Goal: Check status: Check status

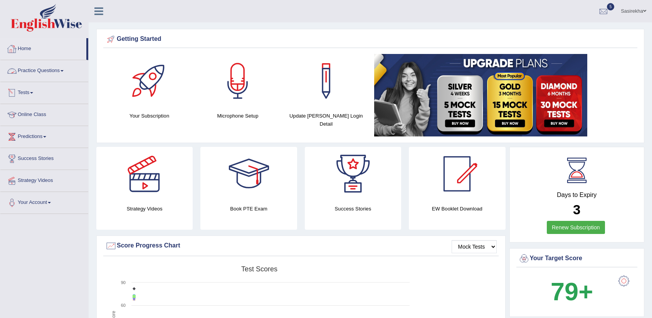
click at [33, 93] on span at bounding box center [31, 93] width 3 height 2
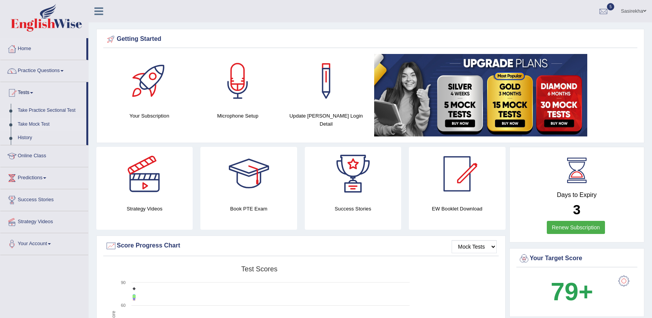
click at [45, 123] on link "Take Mock Test" at bounding box center [50, 125] width 72 height 14
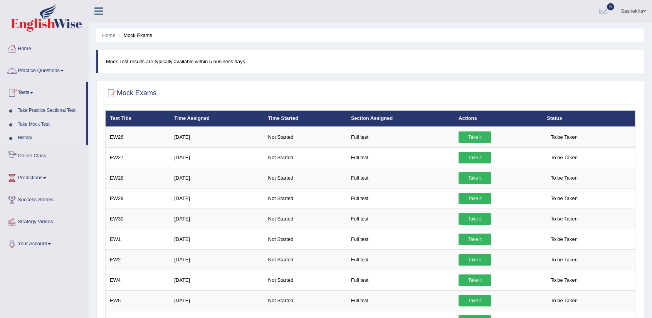
click at [27, 142] on link "History" at bounding box center [50, 138] width 72 height 14
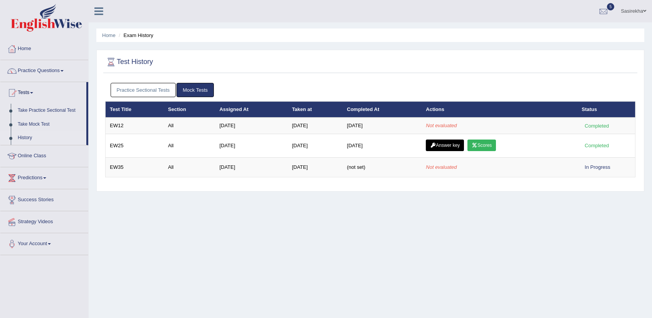
click at [193, 88] on link "Mock Tests" at bounding box center [194, 90] width 37 height 14
click at [136, 89] on link "Practice Sectional Tests" at bounding box center [143, 90] width 65 height 14
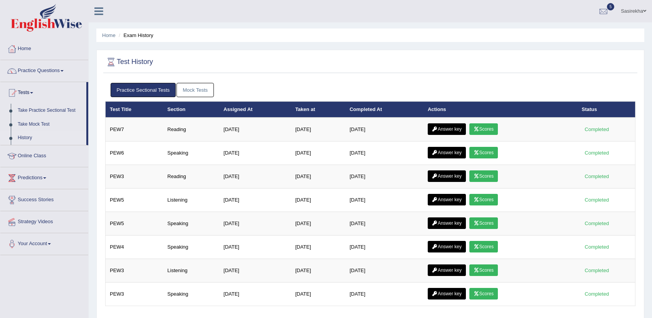
click at [188, 90] on link "Mock Tests" at bounding box center [194, 90] width 37 height 14
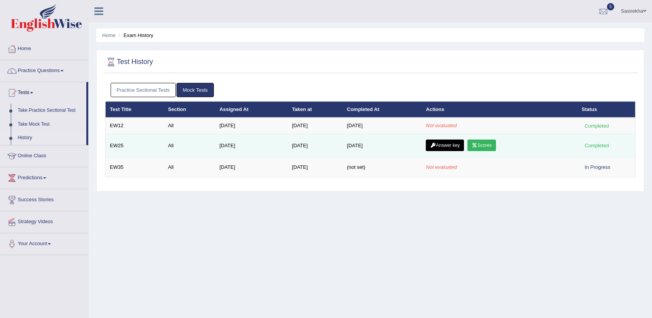
click at [439, 147] on link "Answer key" at bounding box center [445, 145] width 38 height 12
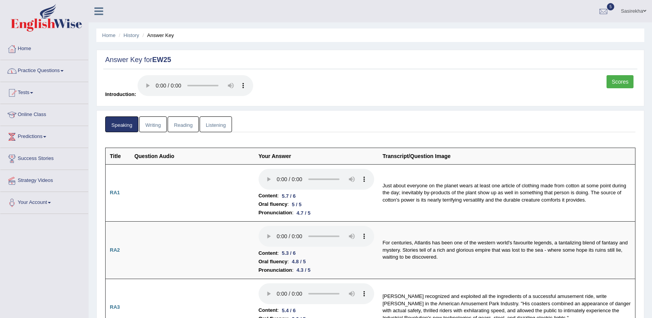
click at [123, 37] on li "History" at bounding box center [128, 35] width 22 height 7
click at [132, 37] on link "History" at bounding box center [131, 35] width 15 height 6
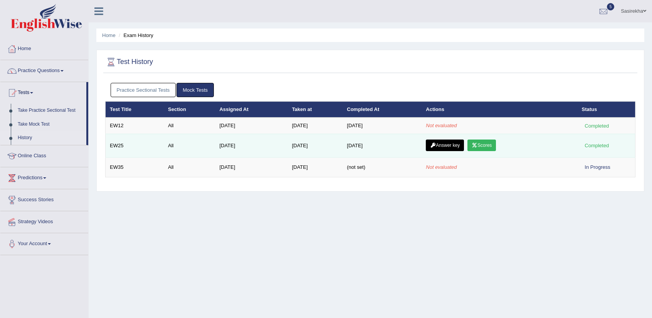
click at [486, 146] on link "Scores" at bounding box center [481, 145] width 29 height 12
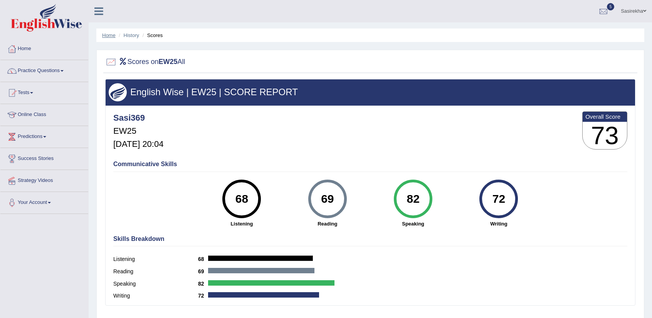
click at [108, 35] on link "Home" at bounding box center [108, 35] width 13 height 6
